Goal: Information Seeking & Learning: Understand process/instructions

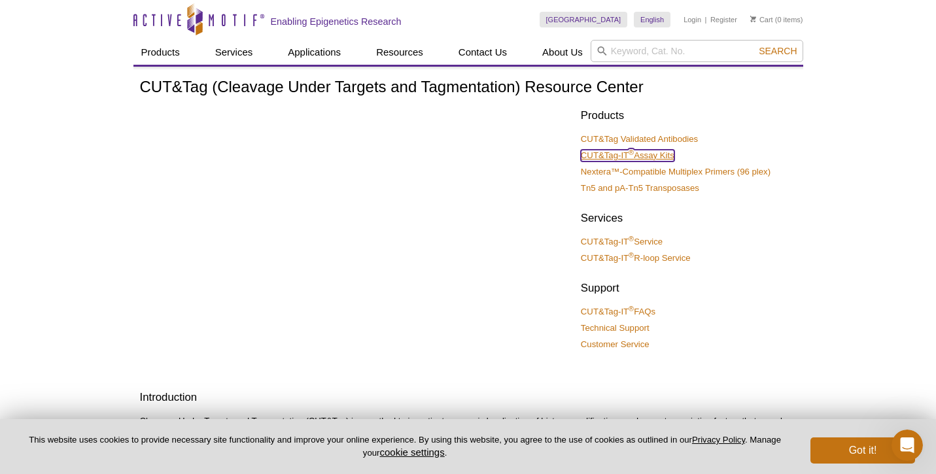
click at [643, 151] on link "CUT&Tag-IT ® Assay Kits" at bounding box center [628, 156] width 94 height 12
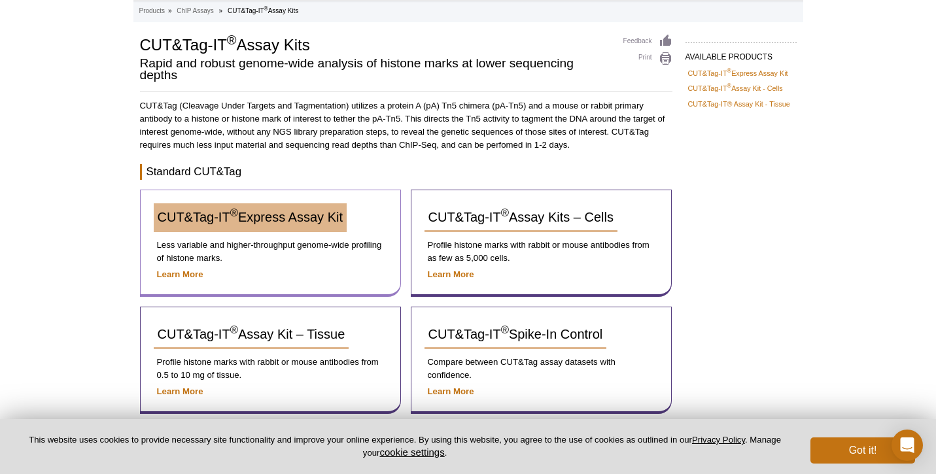
scroll to position [68, 0]
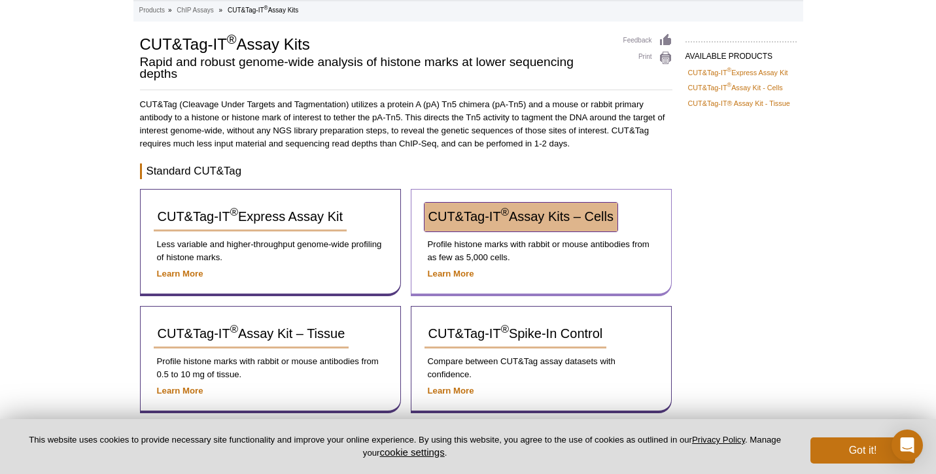
click at [547, 224] on span "CUT&Tag-IT ® Assay Kits – Cells" at bounding box center [520, 216] width 185 height 14
click at [498, 212] on span "CUT&Tag-IT ® Assay Kits – Cells" at bounding box center [520, 216] width 185 height 14
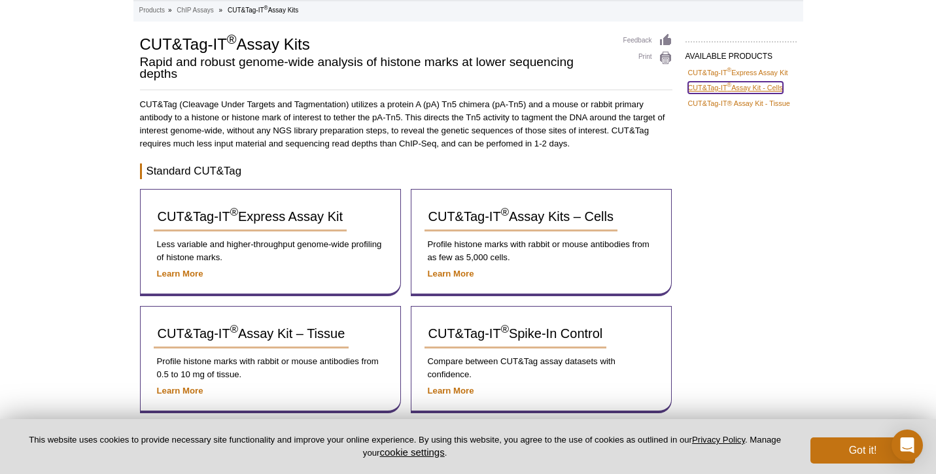
click at [766, 82] on link "CUT&Tag-IT ® Assay Kit - Cells" at bounding box center [735, 88] width 95 height 12
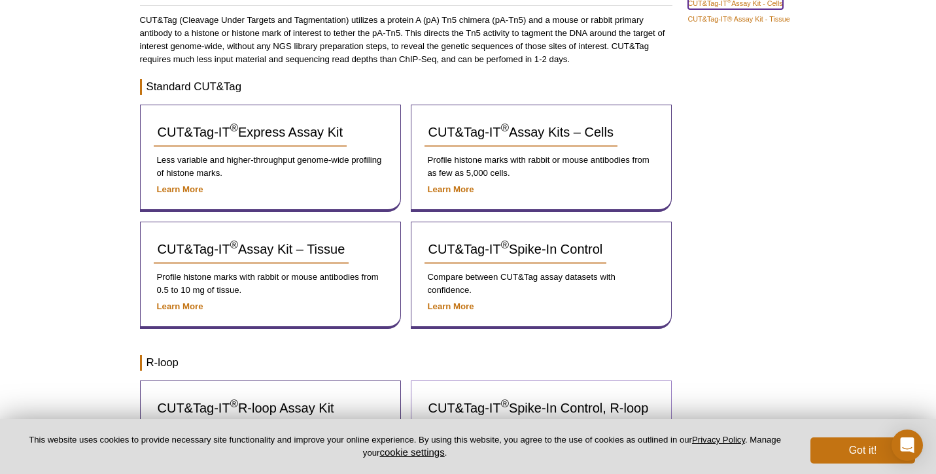
scroll to position [115, 0]
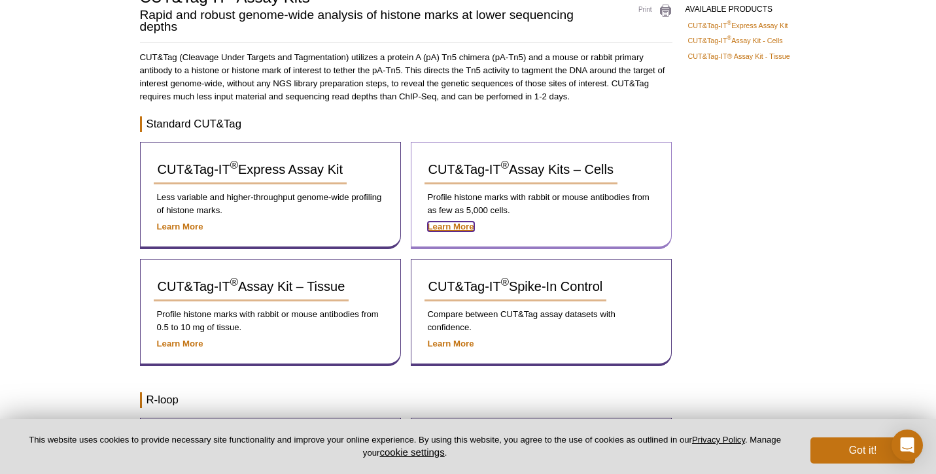
click at [454, 229] on strong "Learn More" at bounding box center [451, 227] width 46 height 10
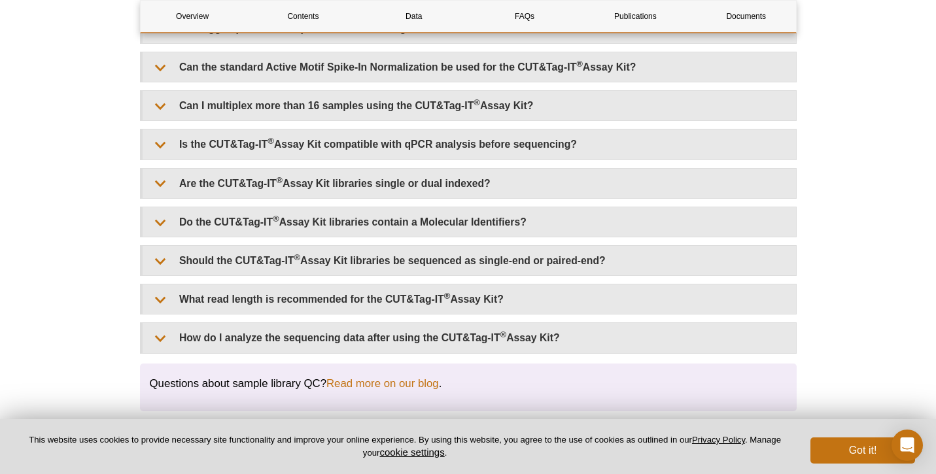
scroll to position [3541, 0]
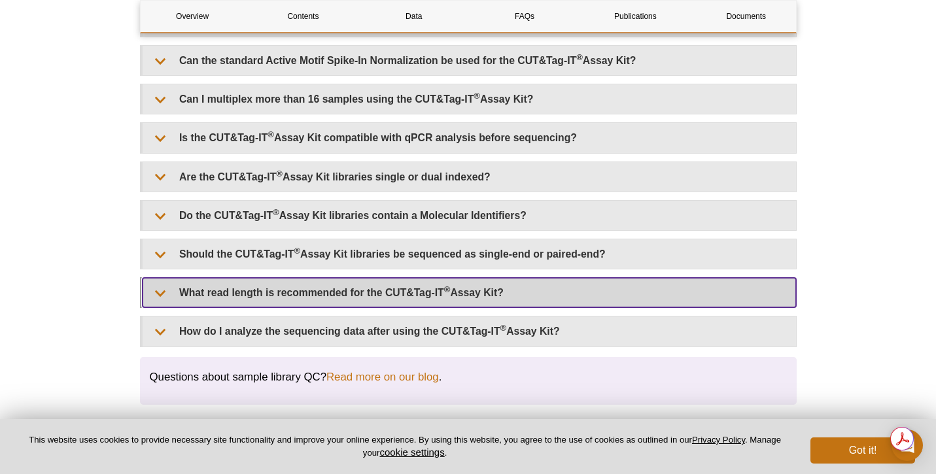
click at [429, 282] on summary "What read length is recommended for the CUT&Tag-IT ® Assay Kit?" at bounding box center [469, 292] width 653 height 29
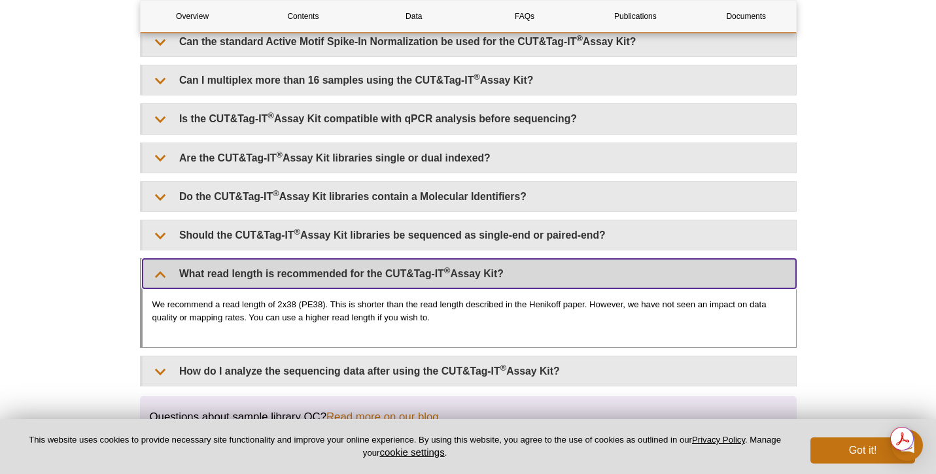
scroll to position [3559, 0]
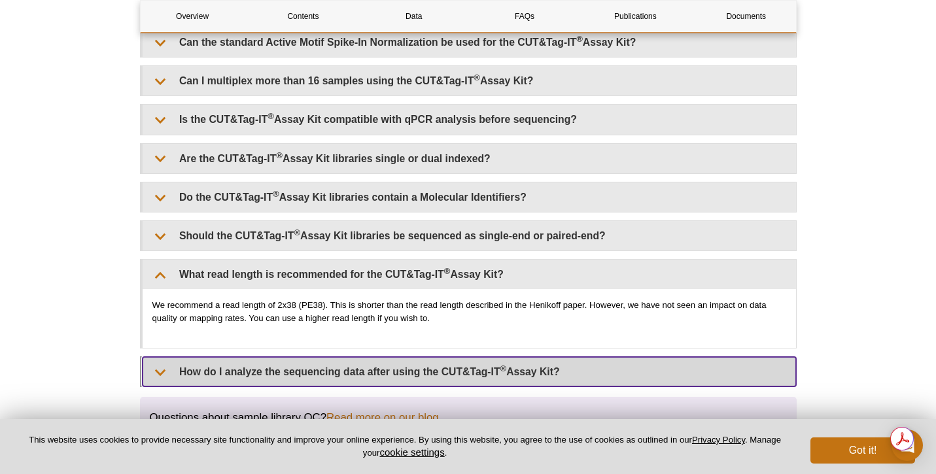
click at [487, 358] on summary "How do I analyze the sequencing data after using the CUT&Tag-IT ® Assay Kit?" at bounding box center [469, 371] width 653 height 29
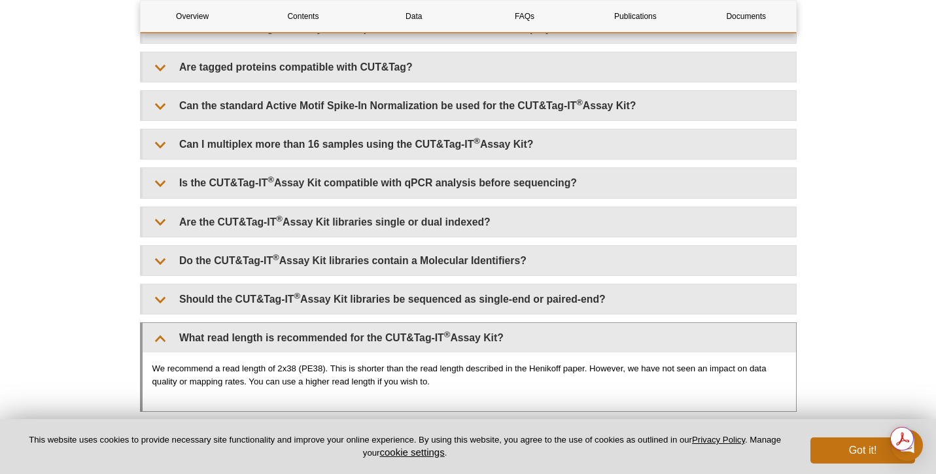
scroll to position [3494, 0]
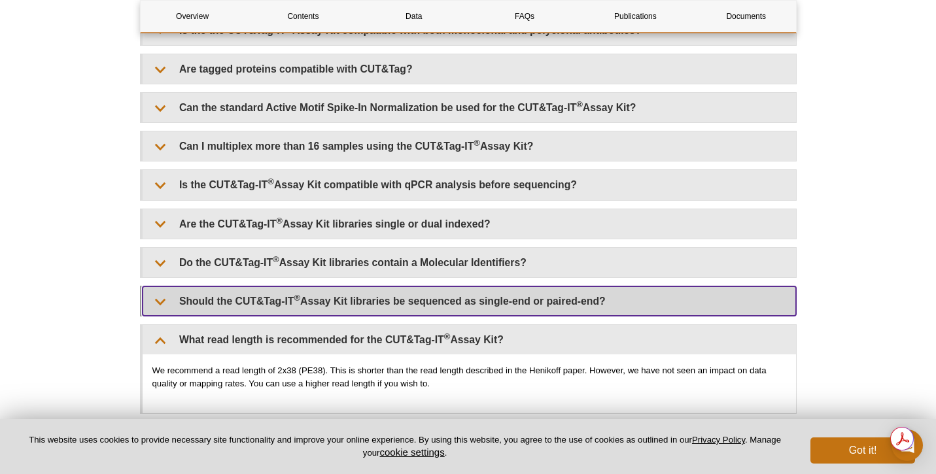
click at [517, 291] on summary "Should the CUT&Tag-IT ® Assay Kit libraries be sequenced as single-end or paire…" at bounding box center [469, 300] width 653 height 29
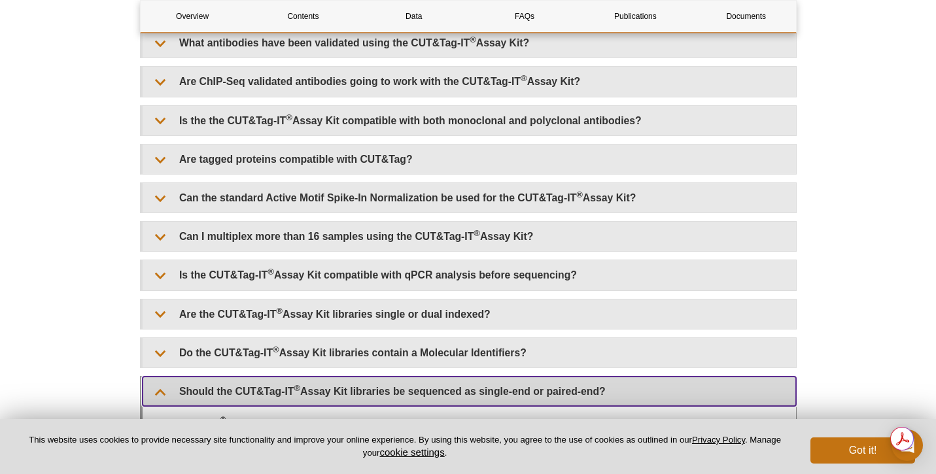
scroll to position [3407, 0]
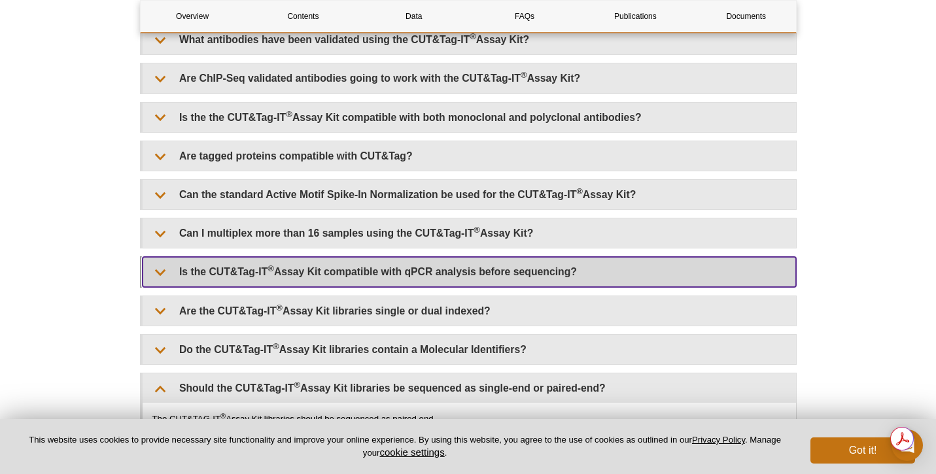
click at [531, 272] on summary "Is the CUT&Tag-IT ® Assay Kit compatible with qPCR analysis before sequencing?" at bounding box center [469, 271] width 653 height 29
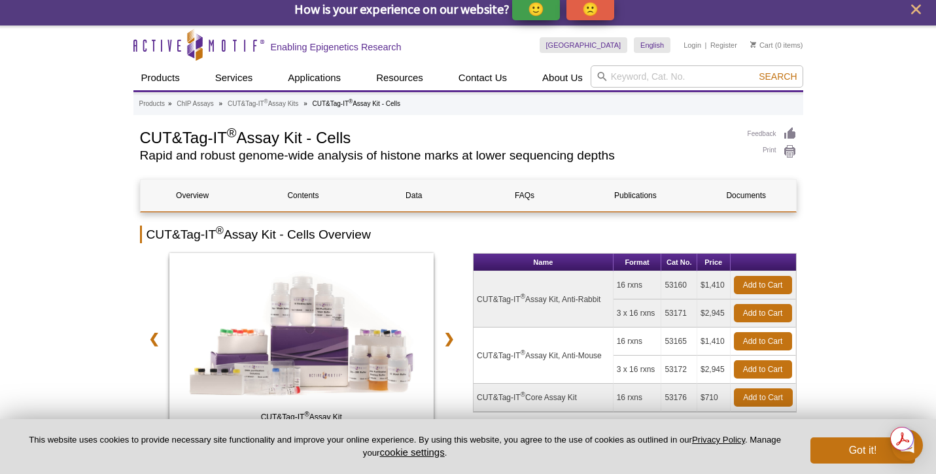
scroll to position [23, 0]
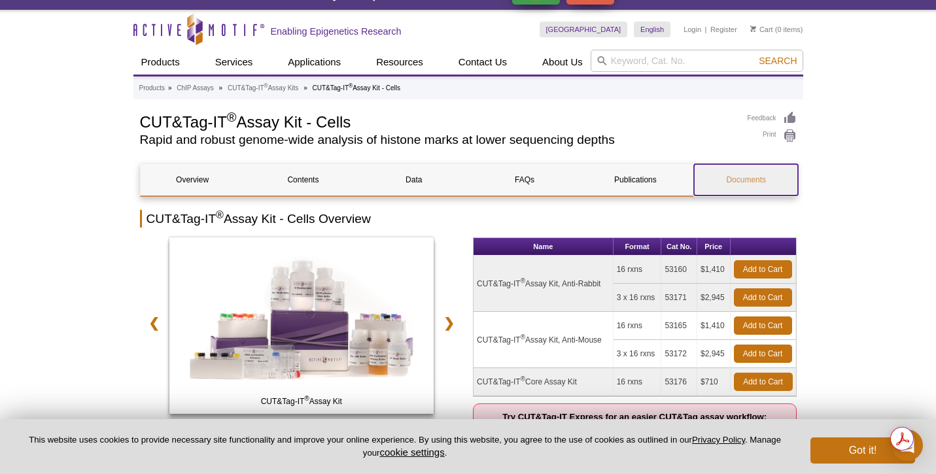
click at [757, 192] on link "Documents" at bounding box center [746, 179] width 104 height 31
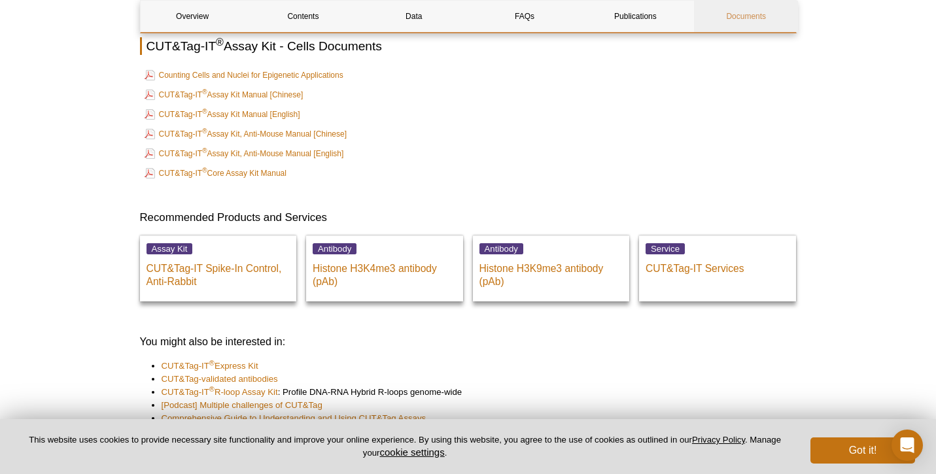
scroll to position [4910, 0]
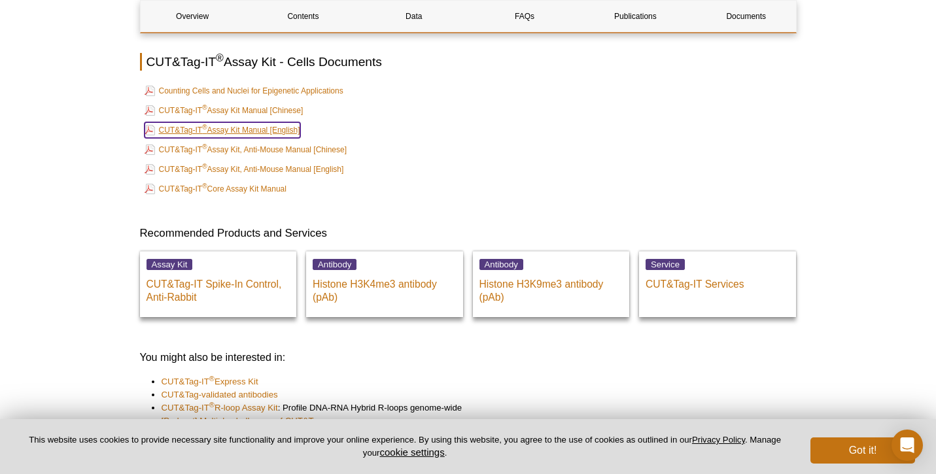
click at [243, 122] on link "CUT&Tag-IT ® Assay Kit Manual [English]" at bounding box center [223, 130] width 156 height 16
